Goal: Task Accomplishment & Management: Manage account settings

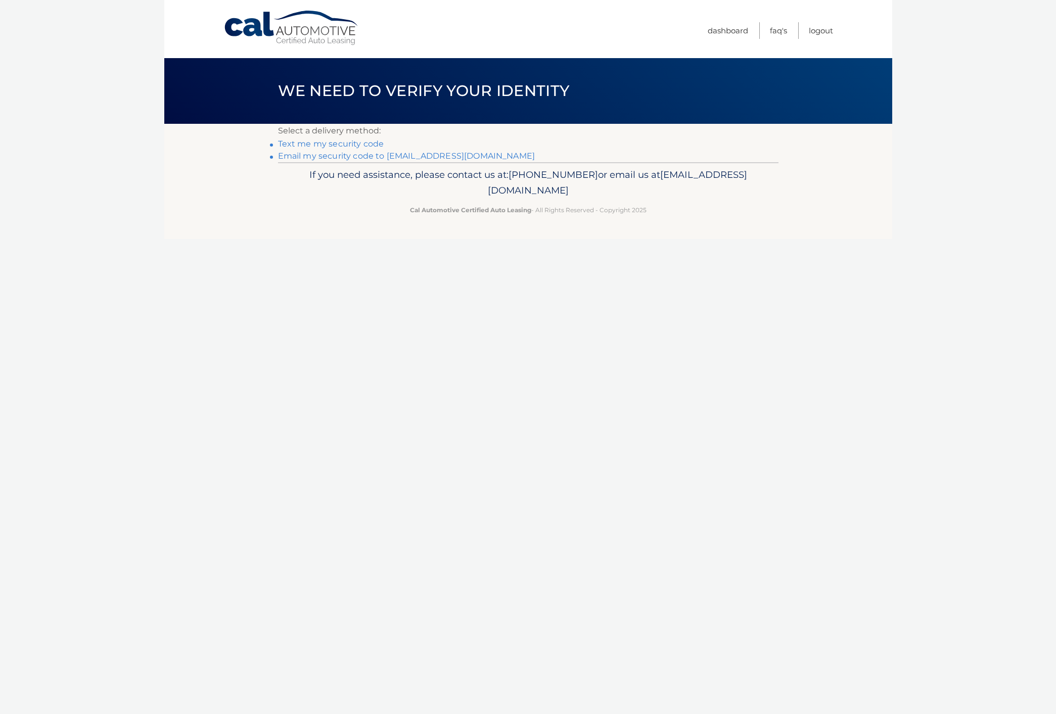
click at [368, 144] on link "Text me my security code" at bounding box center [331, 144] width 106 height 10
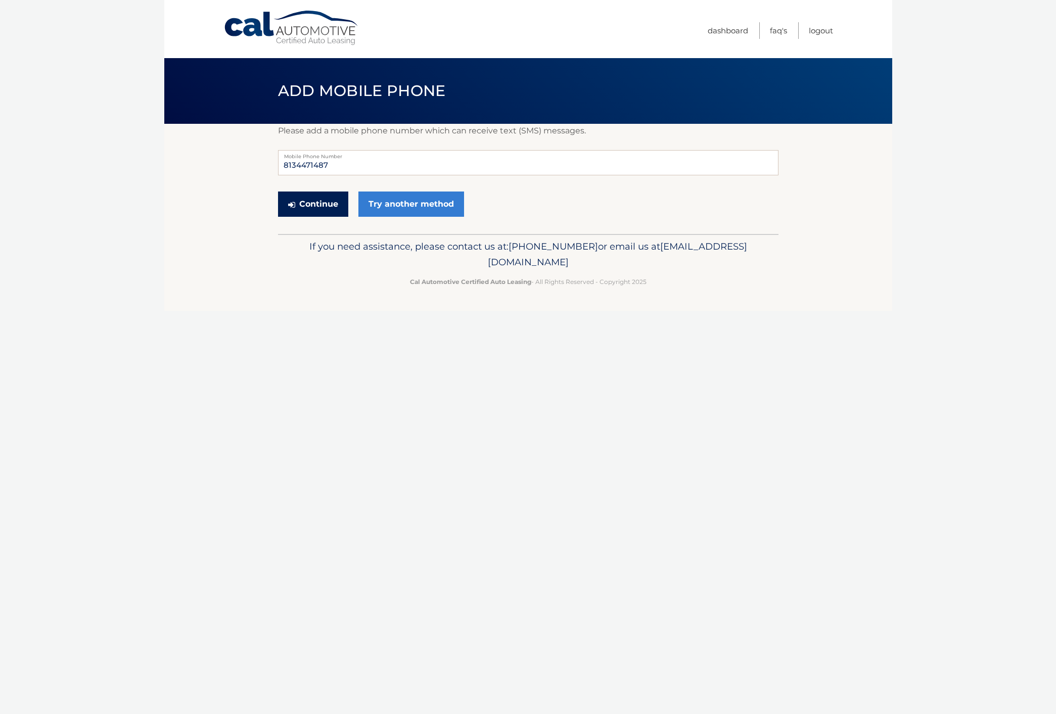
click at [327, 202] on button "Continue" at bounding box center [313, 204] width 70 height 25
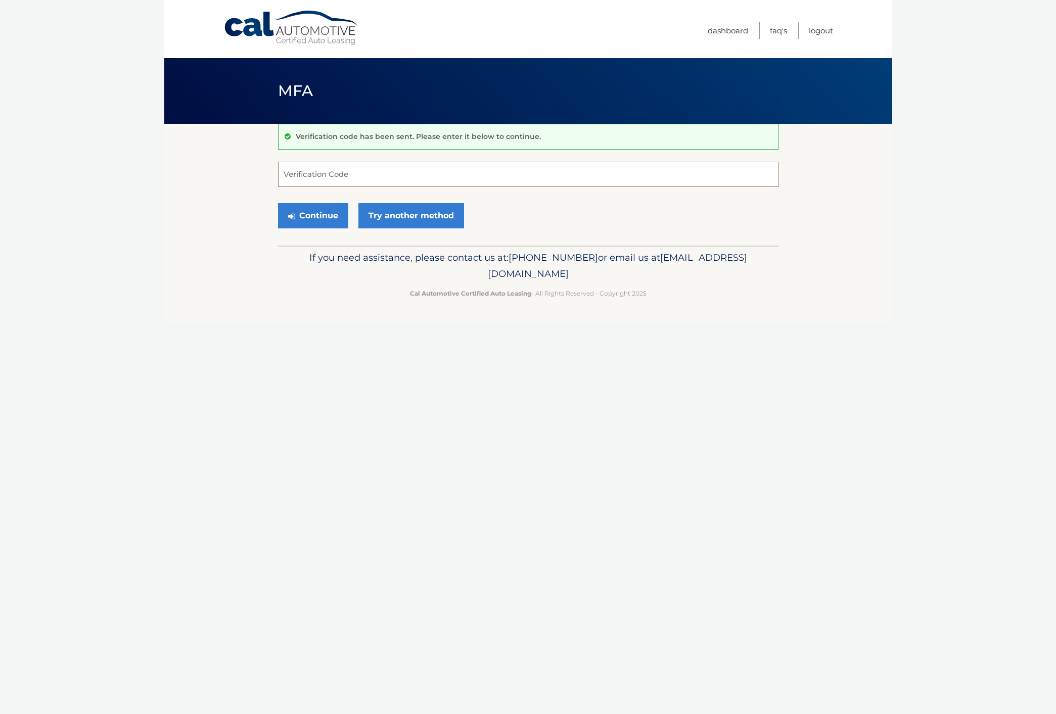
click at [357, 173] on input "Verification Code" at bounding box center [528, 174] width 500 height 25
type input "393995"
drag, startPoint x: 331, startPoint y: 213, endPoint x: 337, endPoint y: 213, distance: 5.6
click at [331, 213] on button "Continue" at bounding box center [313, 215] width 70 height 25
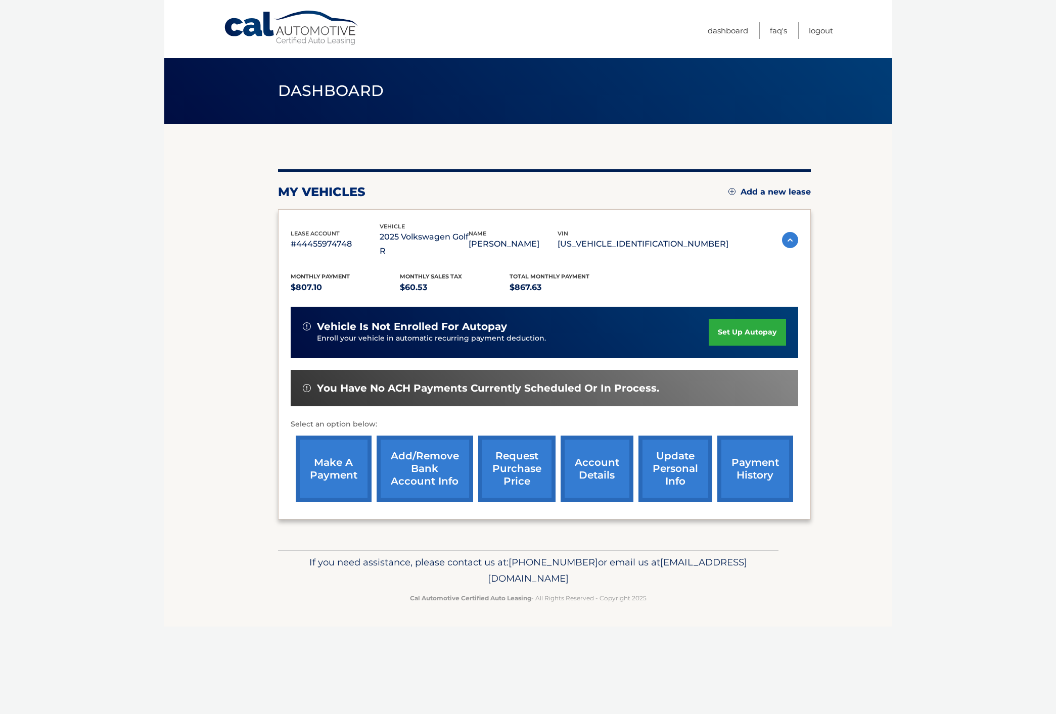
click at [764, 451] on link "payment history" at bounding box center [755, 469] width 76 height 66
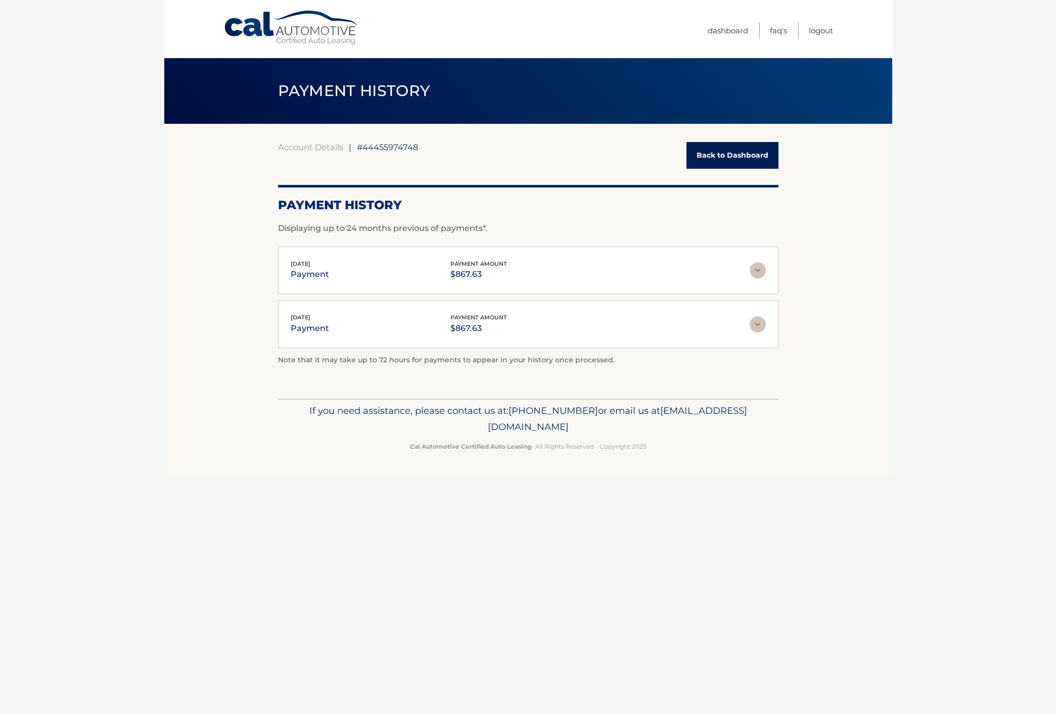
click at [715, 155] on link "Back to Dashboard" at bounding box center [732, 155] width 92 height 27
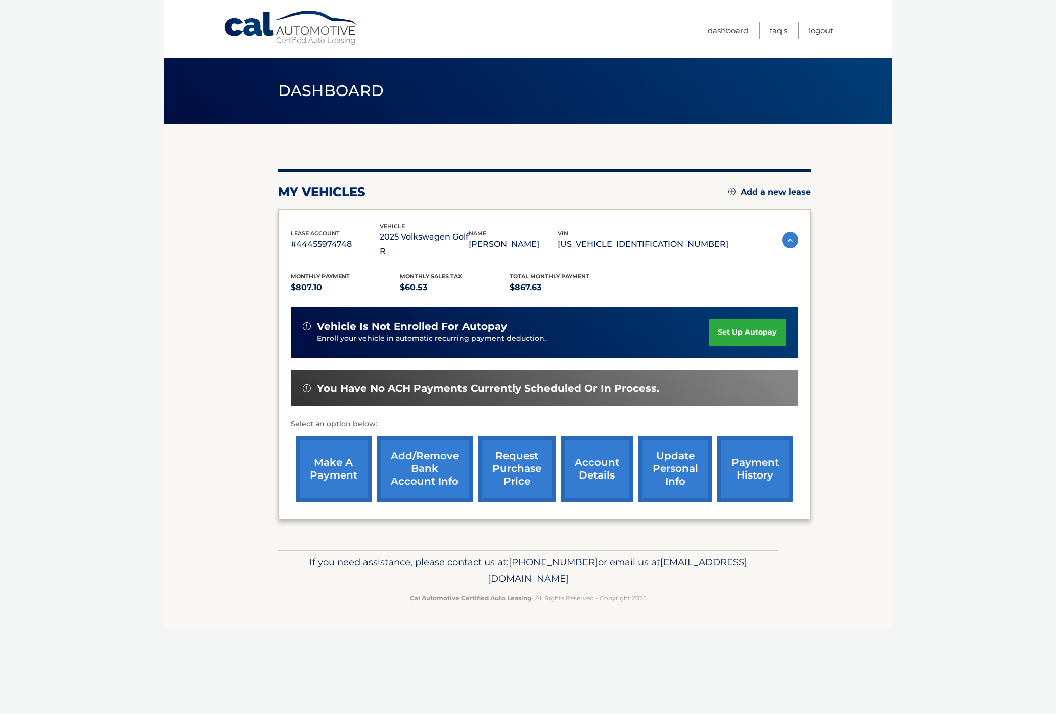
click at [406, 447] on link "Add/Remove bank account info" at bounding box center [424, 469] width 97 height 66
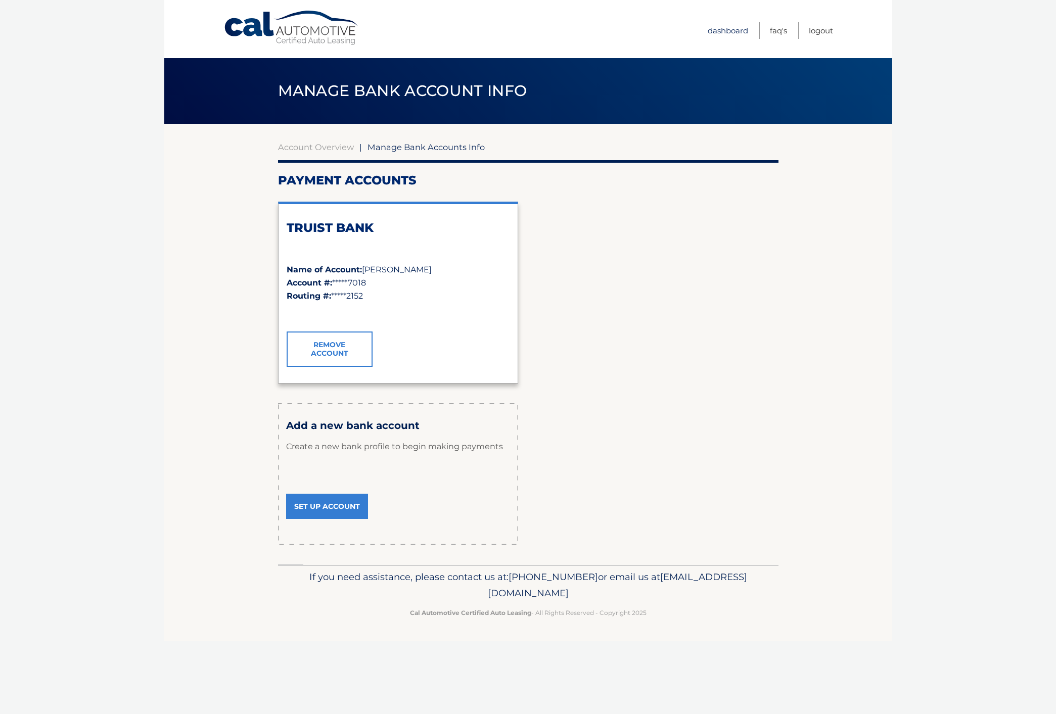
click at [716, 30] on link "Dashboard" at bounding box center [727, 30] width 40 height 17
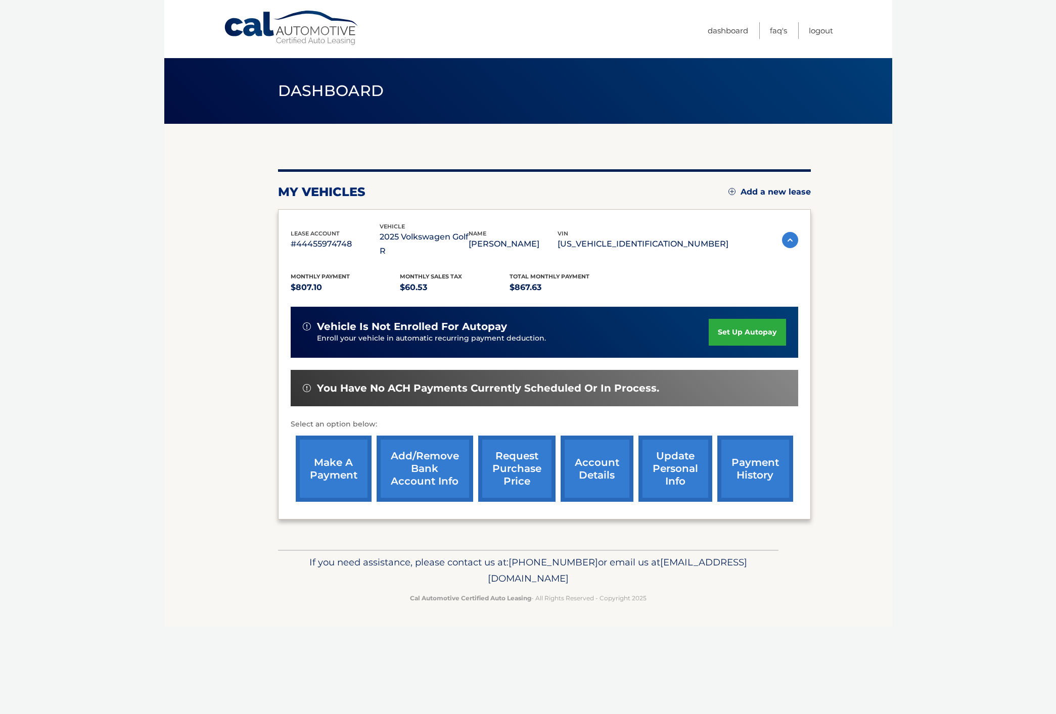
click at [748, 319] on link "set up autopay" at bounding box center [746, 332] width 77 height 27
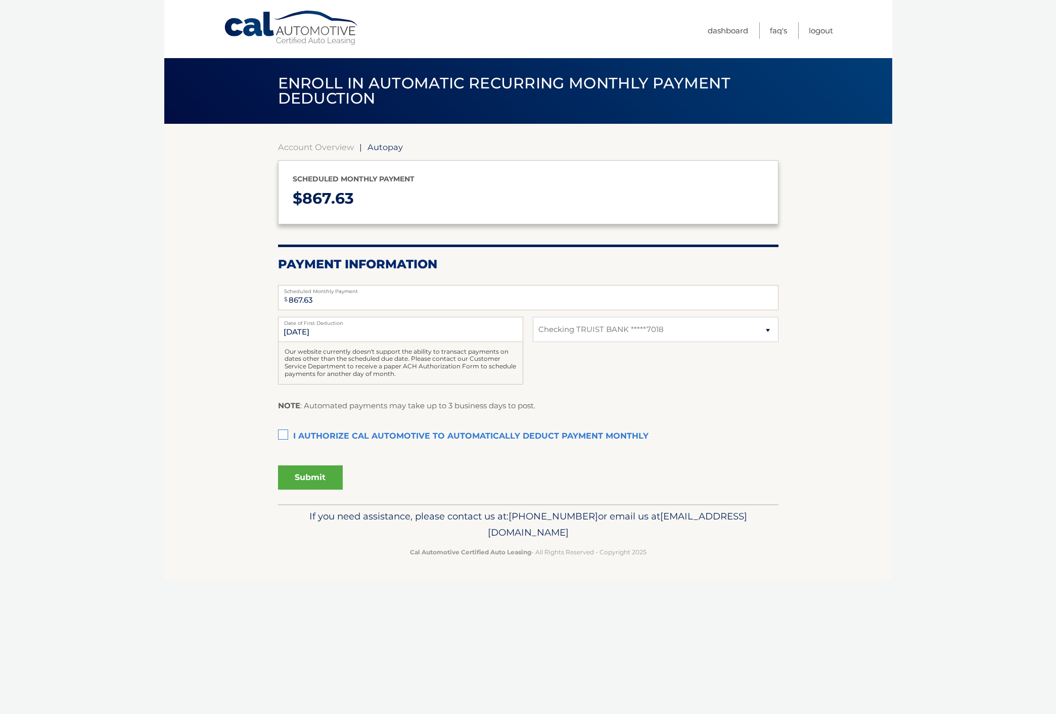
select select "MDRjNDZhZjctYmRlNC00NDk0LWFkNjYtZGY5ZDY3MzU2MjBl"
click at [282, 433] on label "I authorize cal automotive to automatically deduct payment monthly This checkbo…" at bounding box center [528, 437] width 500 height 20
click at [0, 0] on input "I authorize cal automotive to automatically deduct payment monthly This checkbo…" at bounding box center [0, 0] width 0 height 0
click at [315, 478] on button "Submit" at bounding box center [310, 477] width 65 height 24
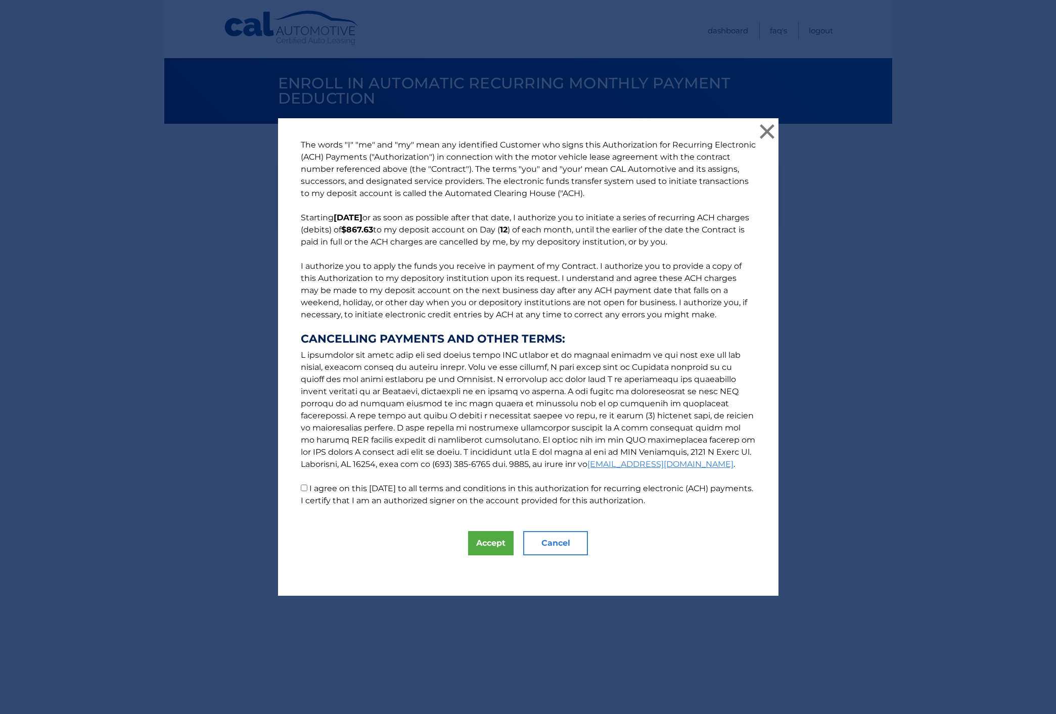
click at [301, 487] on input "I agree on this 09/05/2025 to all terms and conditions in this authorization fo…" at bounding box center [304, 488] width 7 height 7
checkbox input "true"
click at [488, 545] on button "Accept" at bounding box center [490, 543] width 45 height 24
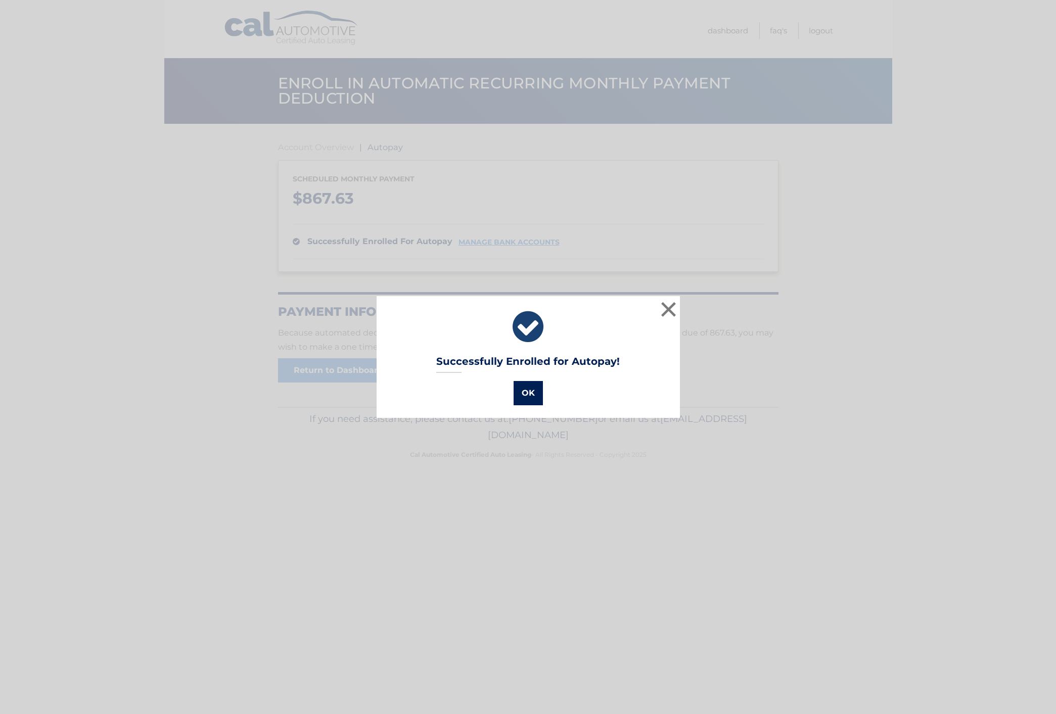
click at [526, 390] on button "OK" at bounding box center [527, 393] width 29 height 24
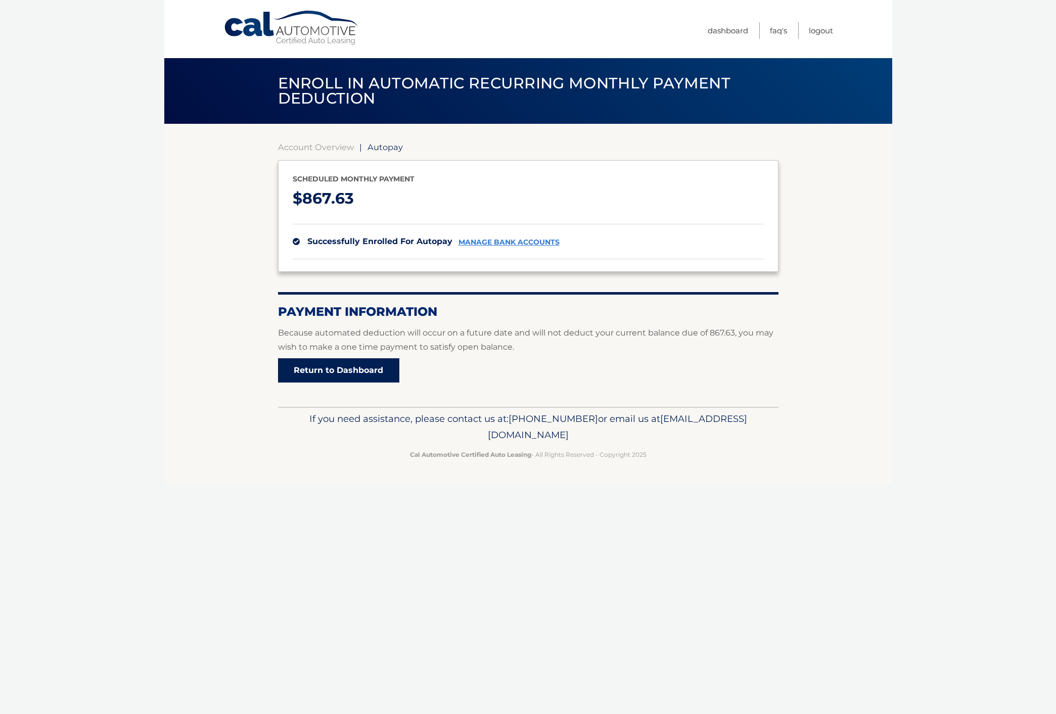
click at [345, 369] on link "Return to Dashboard" at bounding box center [338, 370] width 121 height 24
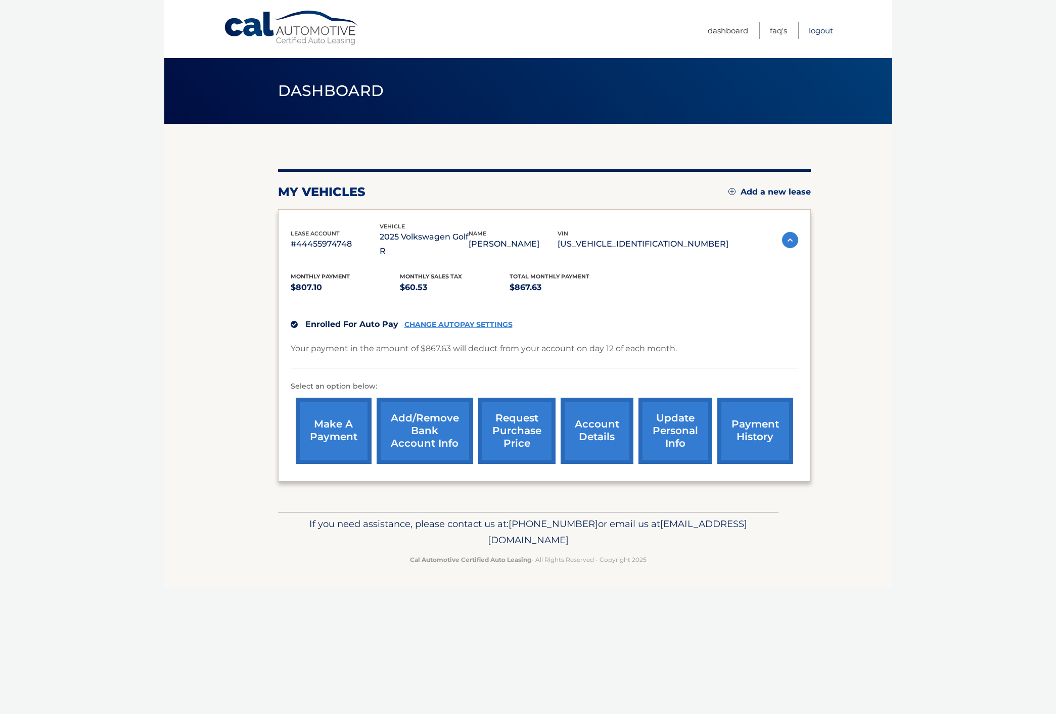
click at [817, 31] on link "Logout" at bounding box center [821, 30] width 24 height 17
